Goal: Check status: Check status

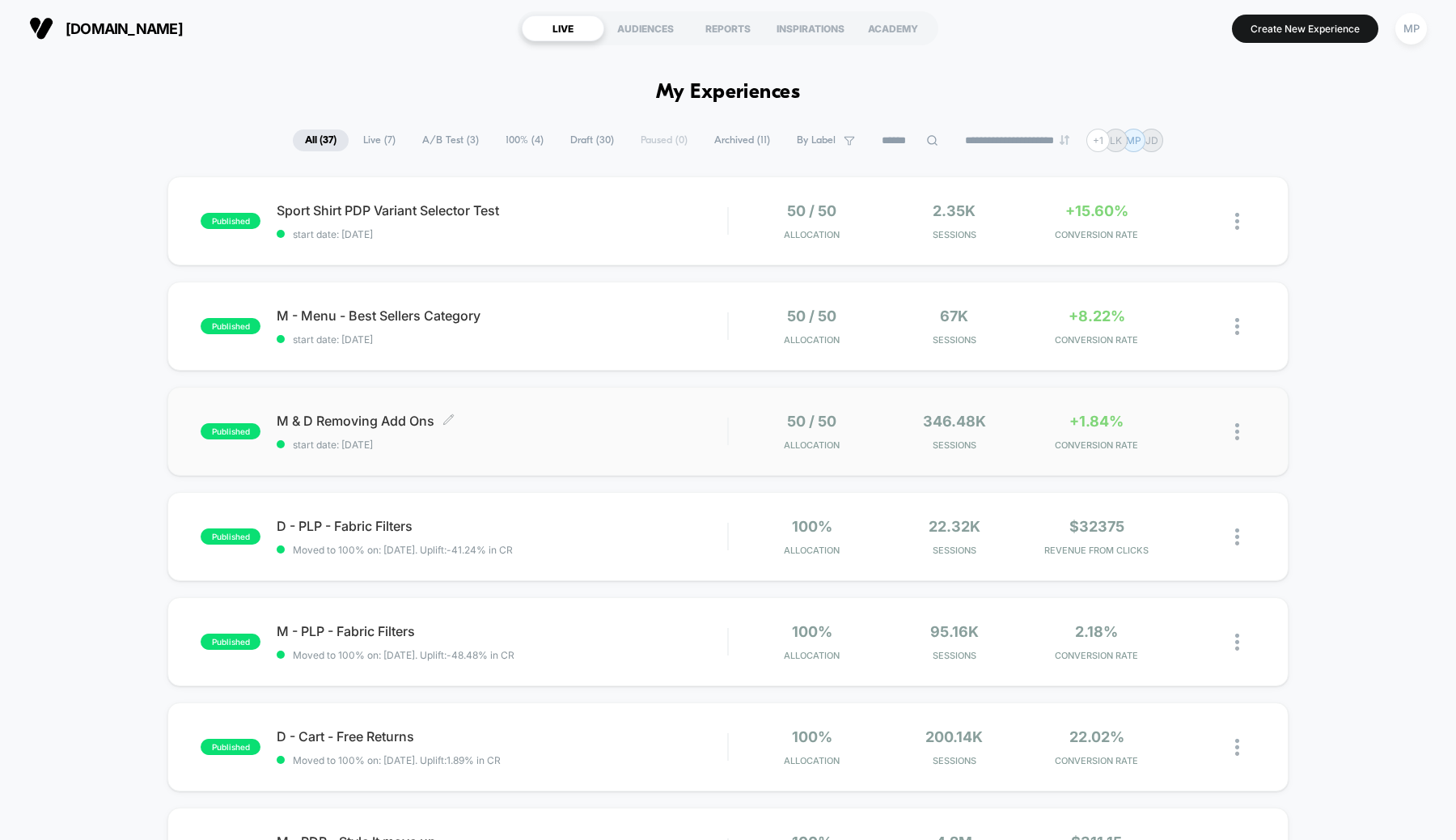
click at [615, 441] on span "start date: [DATE]" at bounding box center [502, 444] width 451 height 12
click at [582, 232] on span "start date: [DATE]" at bounding box center [502, 234] width 451 height 12
click at [1184, 234] on div at bounding box center [1185, 221] width 26 height 38
click at [604, 331] on div "M - Menu - Best Sellers Category Click to edit experience details Click to edit…" at bounding box center [502, 326] width 451 height 38
click at [625, 439] on span "start date: [DATE]" at bounding box center [502, 444] width 451 height 12
